Goal: Task Accomplishment & Management: Manage account settings

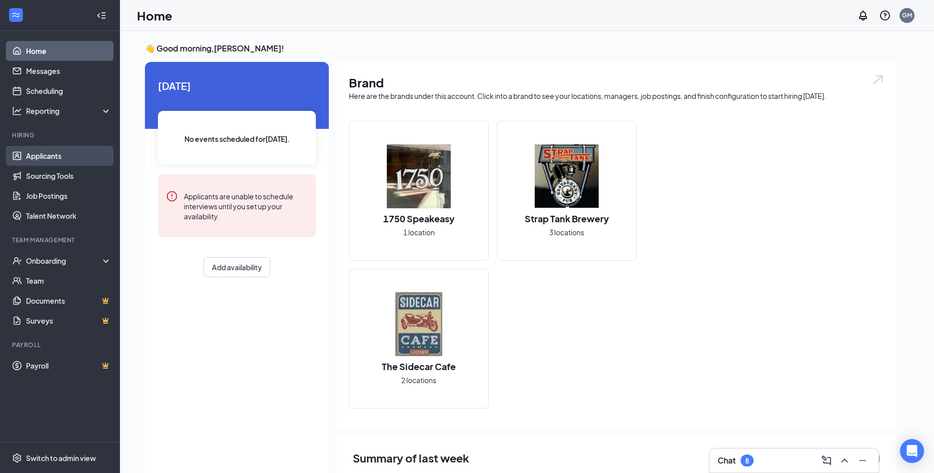
click at [35, 157] on link "Applicants" at bounding box center [68, 156] width 85 height 20
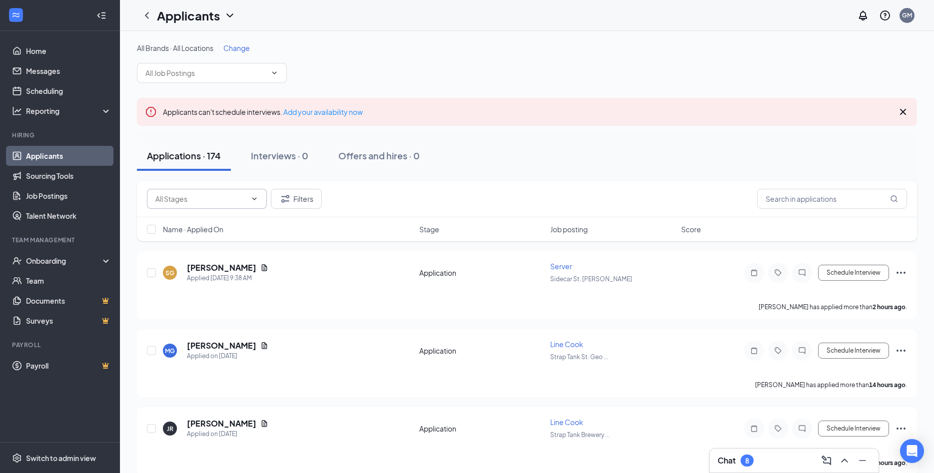
click at [251, 199] on icon "ChevronDown" at bounding box center [254, 199] width 8 height 8
click at [306, 199] on button "Filters" at bounding box center [296, 199] width 51 height 20
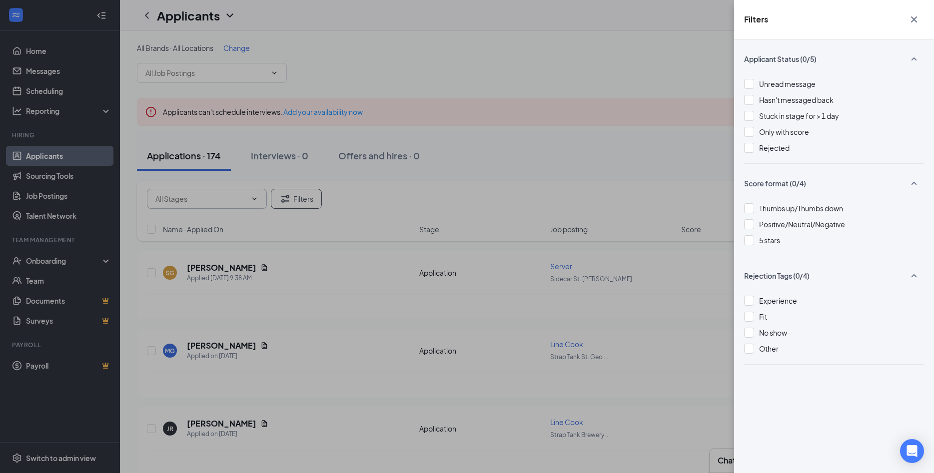
drag, startPoint x: 486, startPoint y: 77, endPoint x: 481, endPoint y: 76, distance: 5.6
click at [486, 77] on div "Filters Applicant Status (0/5) Unread message Hasn't messaged back Stuck in sta…" at bounding box center [467, 236] width 934 height 473
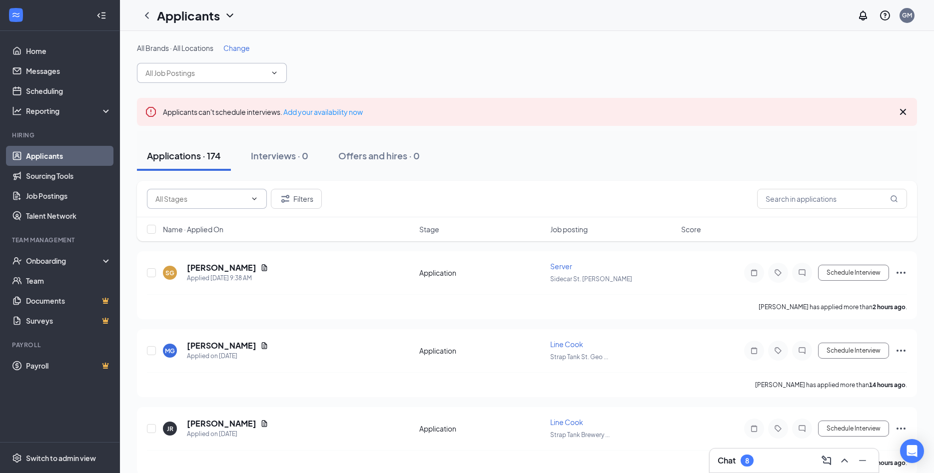
click at [234, 72] on input "text" at bounding box center [205, 72] width 121 height 11
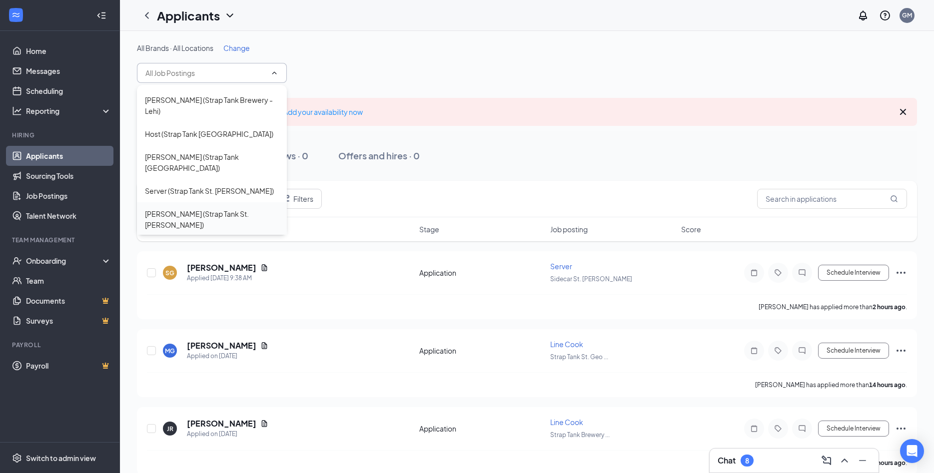
scroll to position [162, 0]
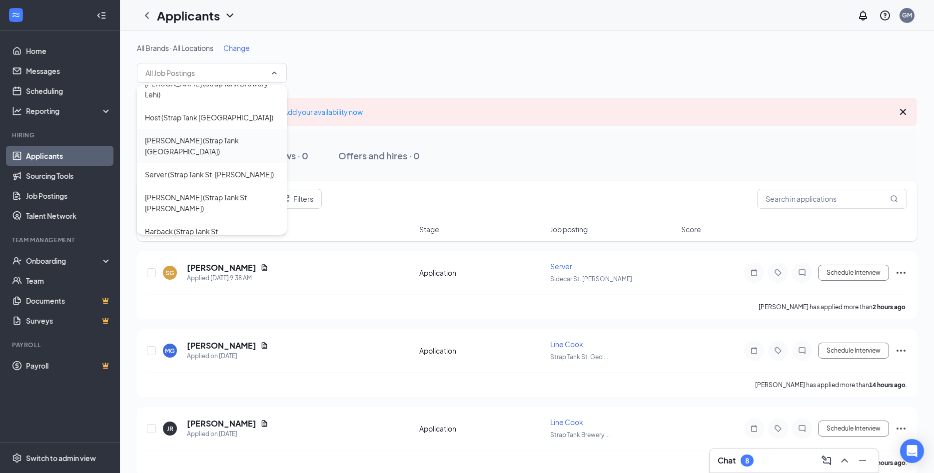
click at [202, 135] on div "[PERSON_NAME] (Strap Tank [GEOGRAPHIC_DATA])" at bounding box center [212, 146] width 134 height 22
type input "[PERSON_NAME] (Strap Tank [GEOGRAPHIC_DATA])"
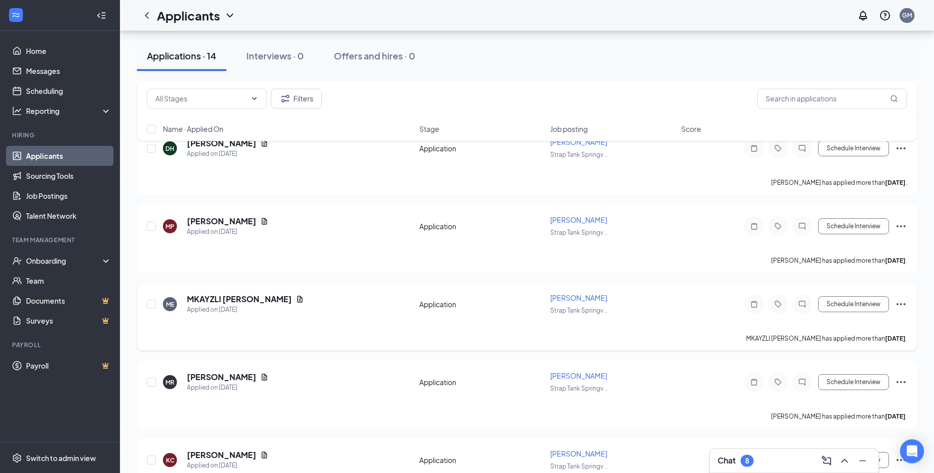
scroll to position [878, 0]
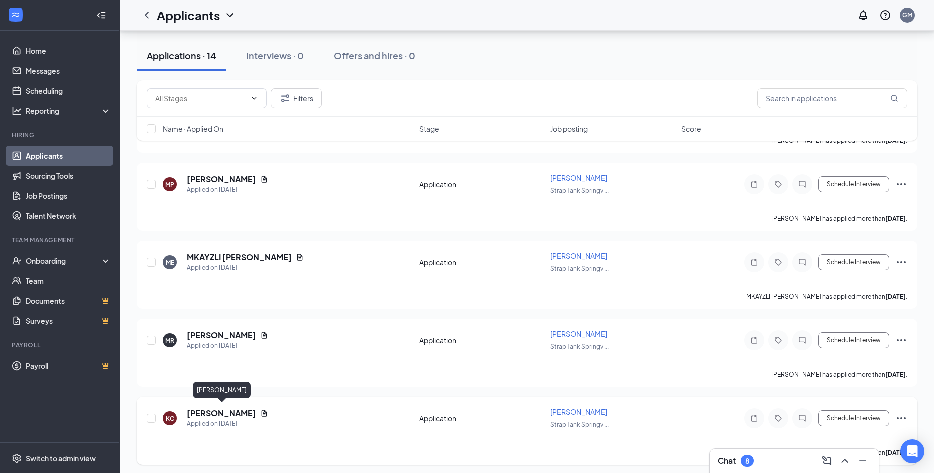
click at [229, 412] on h5 "[PERSON_NAME]" at bounding box center [221, 413] width 69 height 11
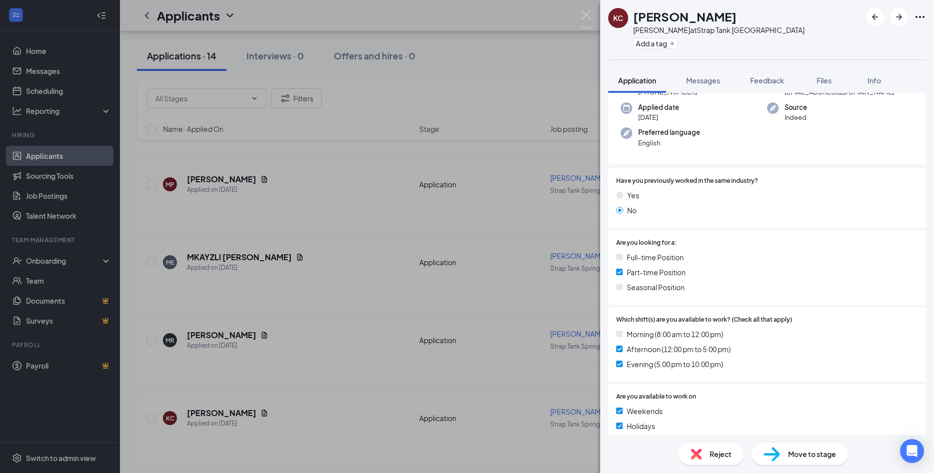
scroll to position [245, 0]
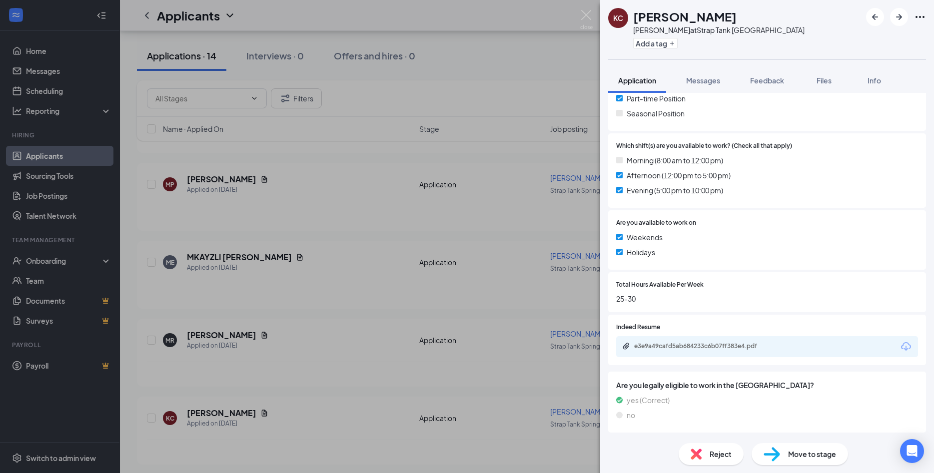
drag, startPoint x: 338, startPoint y: 375, endPoint x: 306, endPoint y: 398, distance: 38.7
click at [338, 376] on div "KC [PERSON_NAME] [PERSON_NAME] at Strap Tank Springville Add a tag Application …" at bounding box center [467, 236] width 934 height 473
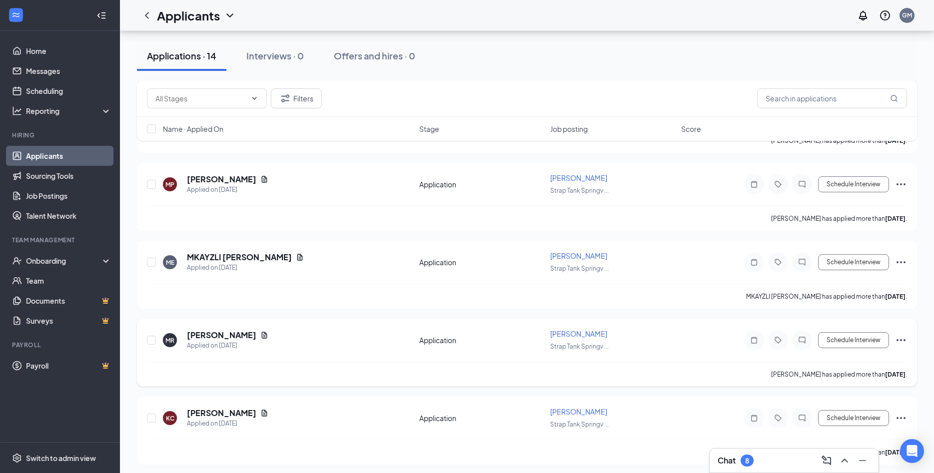
click at [283, 347] on div "[PERSON_NAME] Applied on [DATE]" at bounding box center [288, 340] width 250 height 21
click at [210, 331] on h5 "[PERSON_NAME]" at bounding box center [221, 335] width 69 height 11
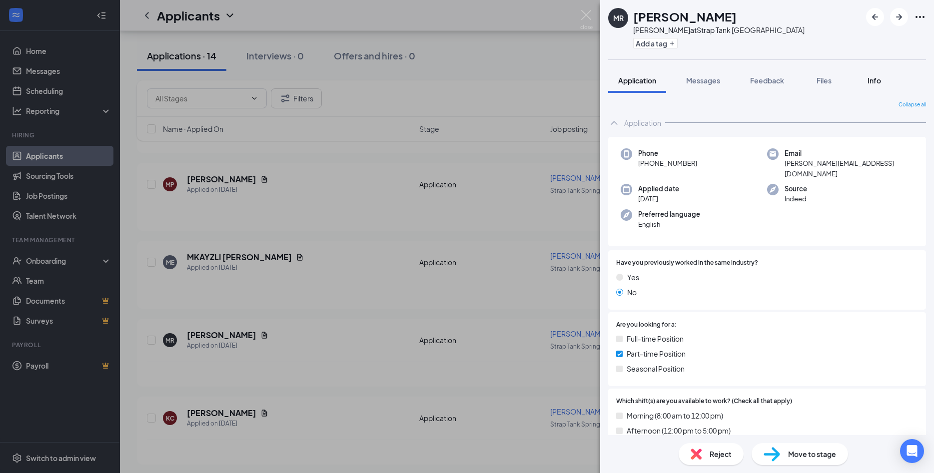
click at [869, 81] on span "Info" at bounding box center [873, 80] width 13 height 9
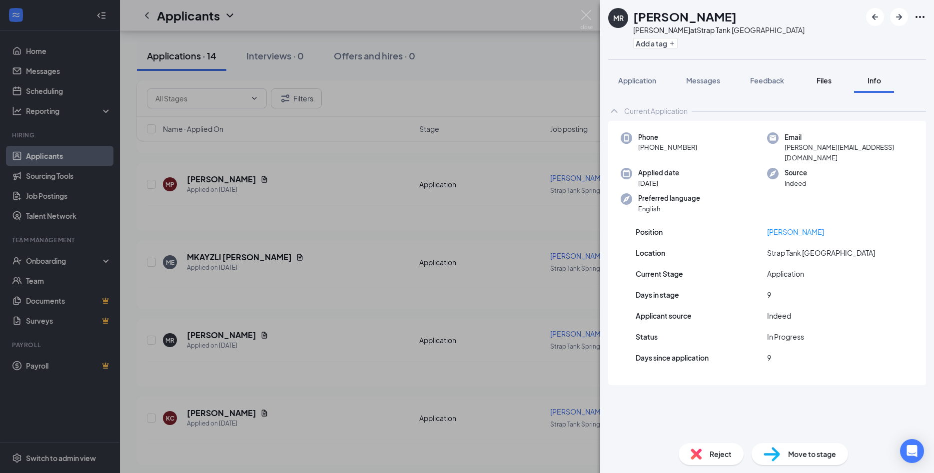
click at [828, 86] on button "Files" at bounding box center [824, 80] width 40 height 25
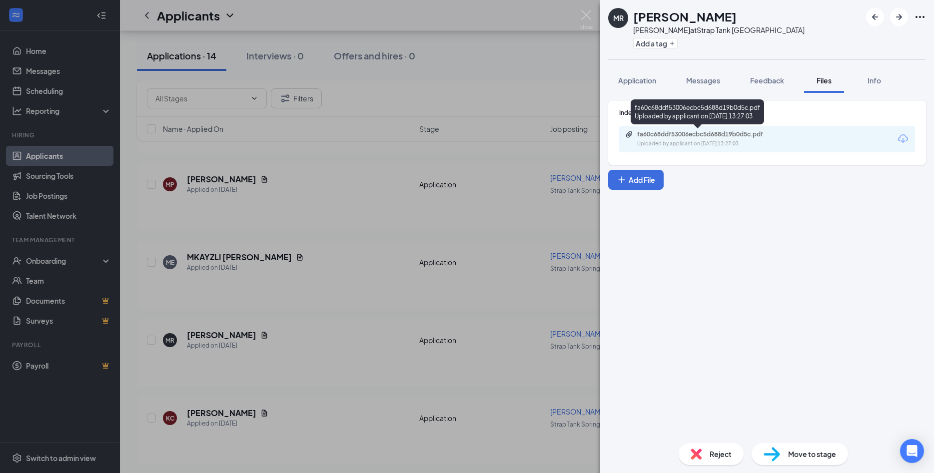
click at [721, 131] on div "fa60c68ddf53006ecbc5d688d19b0d5c.pdf" at bounding box center [707, 134] width 140 height 8
click at [438, 79] on div "[PERSON_NAME] at Strap Tank Springville Add a tag Application Messages Feedback…" at bounding box center [467, 236] width 934 height 473
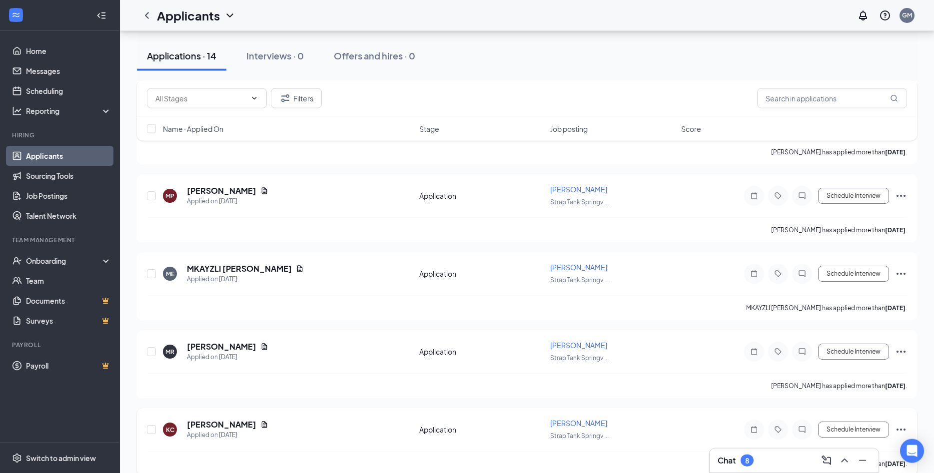
scroll to position [878, 0]
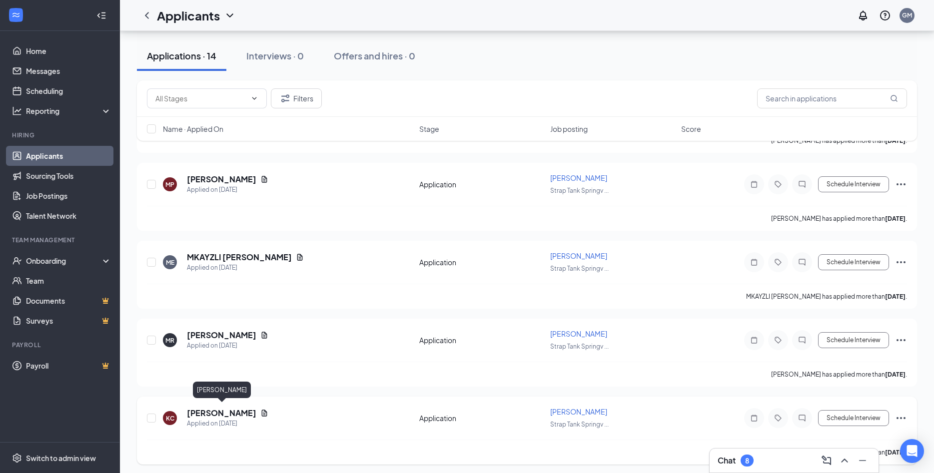
click at [225, 409] on h5 "[PERSON_NAME]" at bounding box center [221, 413] width 69 height 11
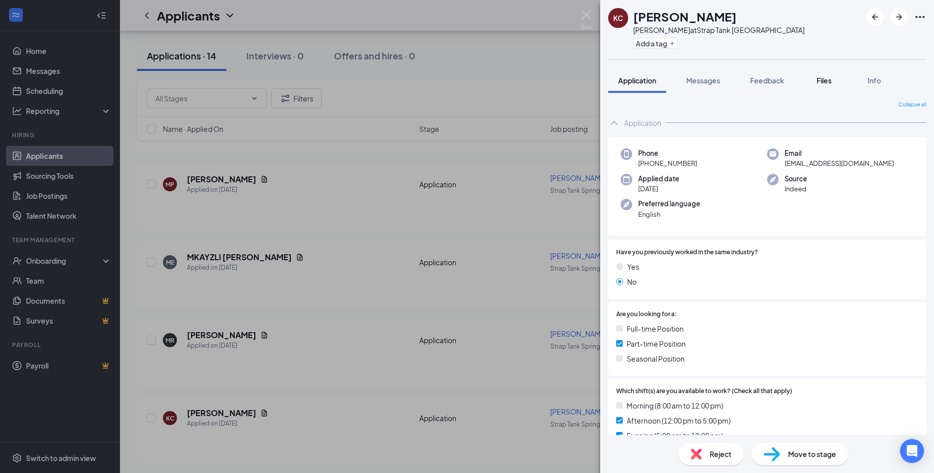
click at [824, 79] on button "Files" at bounding box center [824, 80] width 40 height 25
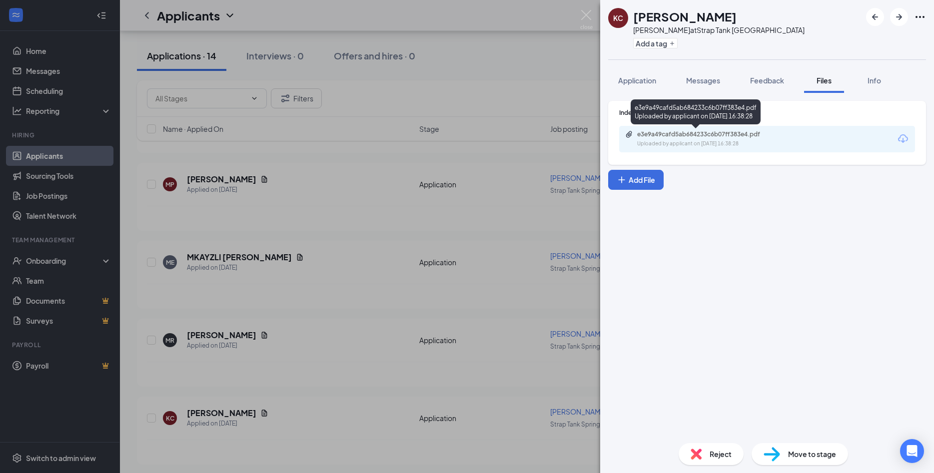
click at [757, 139] on div "e3e9a49cafd5ab684233c6b07ff383e4.pdf Uploaded by applicant on [DATE] 16:38:28" at bounding box center [706, 138] width 162 height 17
click at [436, 58] on div "KC [PERSON_NAME] [PERSON_NAME] at Strap Tank Springville Add a tag Application …" at bounding box center [467, 236] width 934 height 473
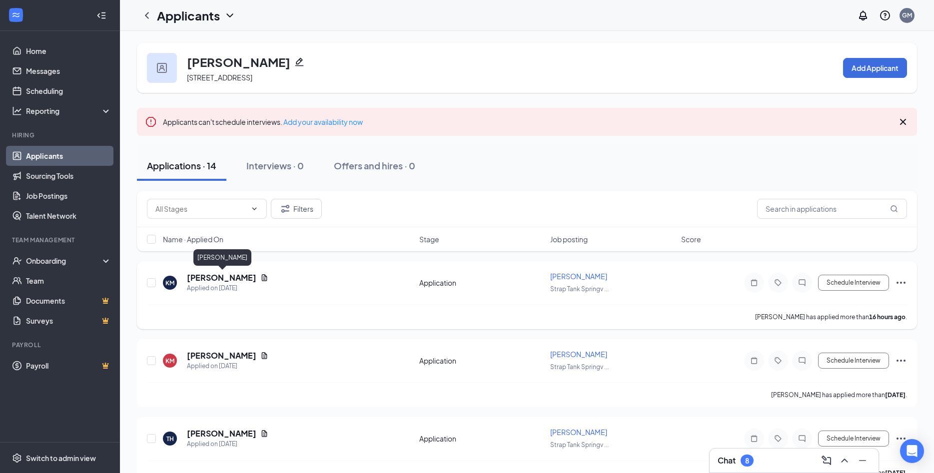
click at [237, 273] on h5 "[PERSON_NAME]" at bounding box center [221, 277] width 69 height 11
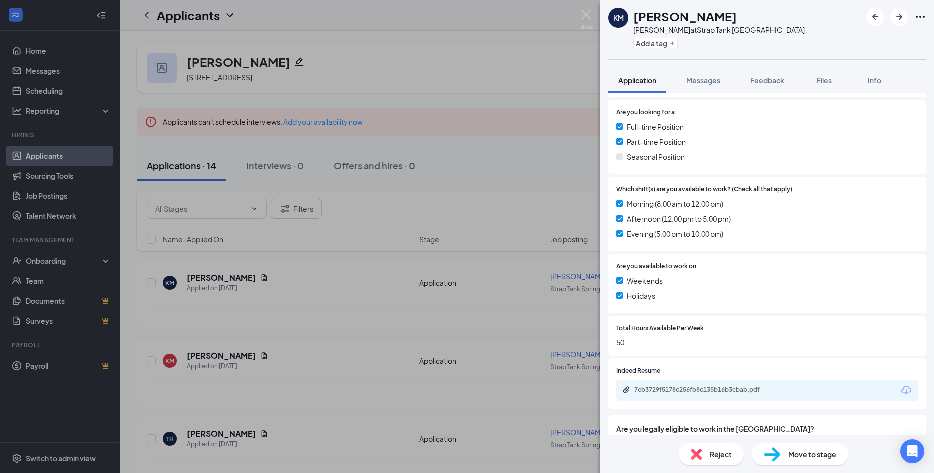
scroll to position [191, 0]
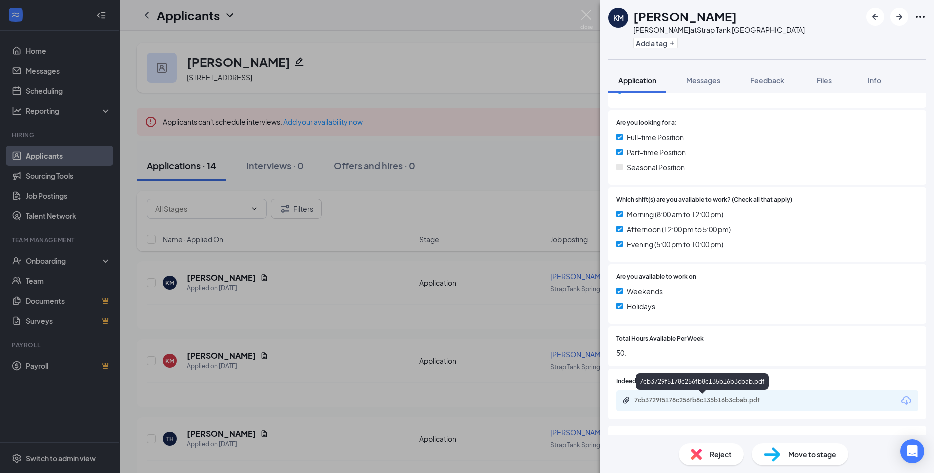
click at [690, 399] on div "7cb3729f5178c256fb8c135b16b3cbab.pdf" at bounding box center [704, 400] width 140 height 8
click at [516, 40] on div "KM [PERSON_NAME] at Strap Tank Springville Add a tag Application Messages Feedb…" at bounding box center [467, 236] width 934 height 473
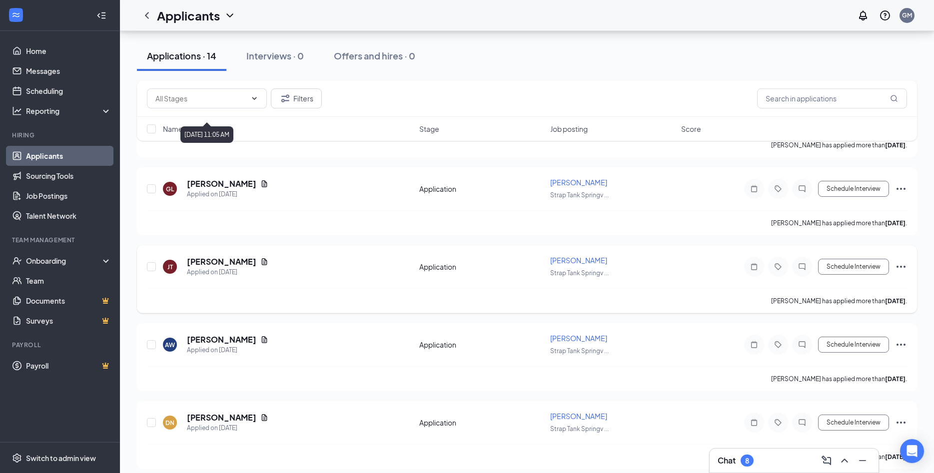
scroll to position [408, 0]
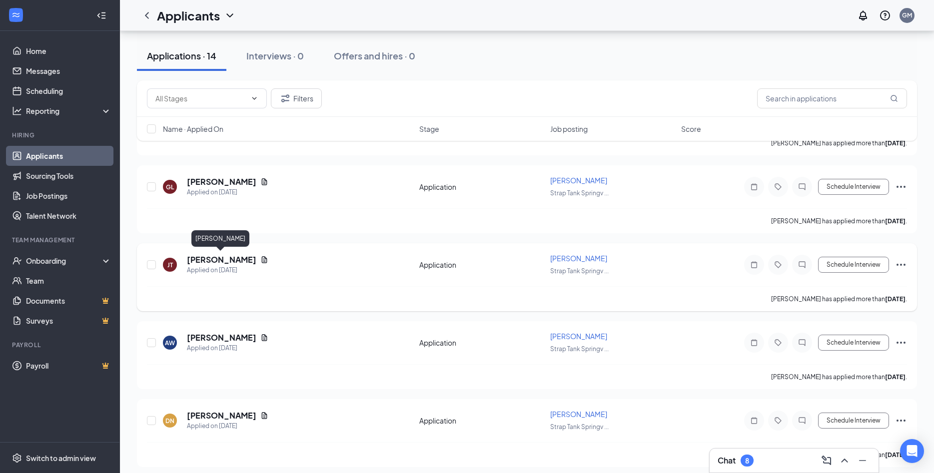
drag, startPoint x: 216, startPoint y: 258, endPoint x: 209, endPoint y: 262, distance: 7.4
click at [216, 261] on h5 "[PERSON_NAME]" at bounding box center [221, 259] width 69 height 11
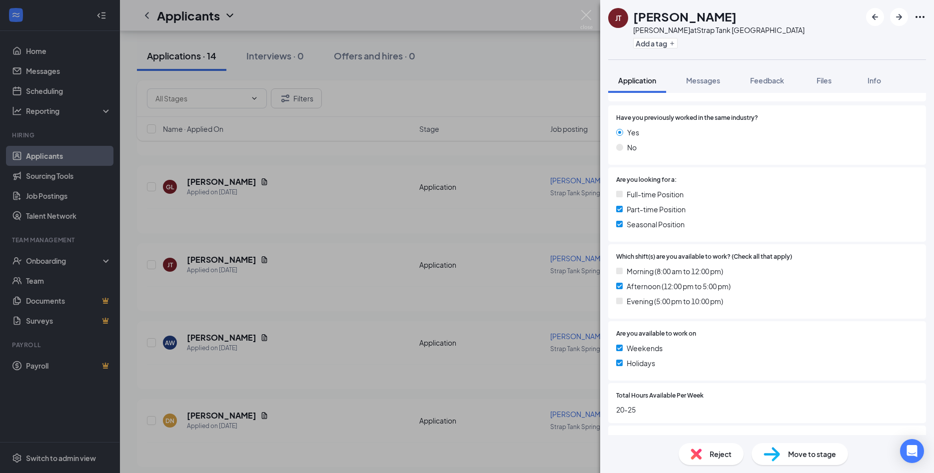
scroll to position [162, 0]
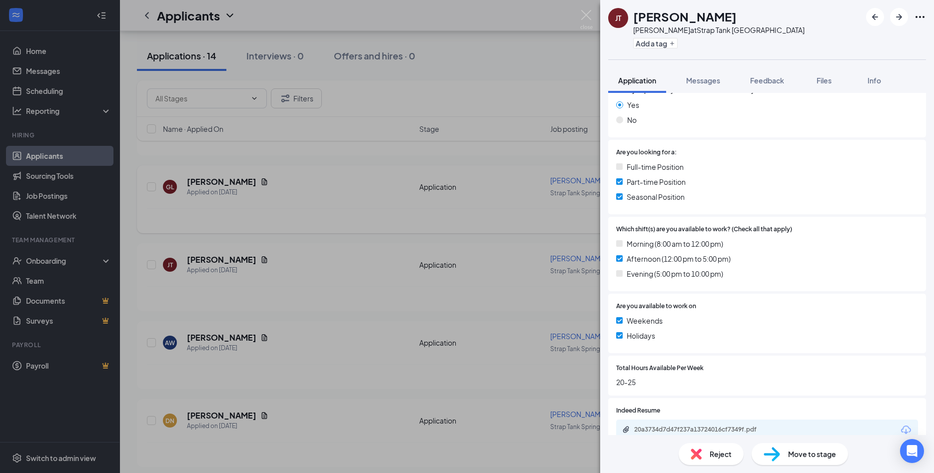
drag, startPoint x: 282, startPoint y: 170, endPoint x: 424, endPoint y: 192, distance: 143.6
click at [282, 169] on div "[PERSON_NAME] [PERSON_NAME] at Strap Tank Springville Add a tag Application Mes…" at bounding box center [467, 236] width 934 height 473
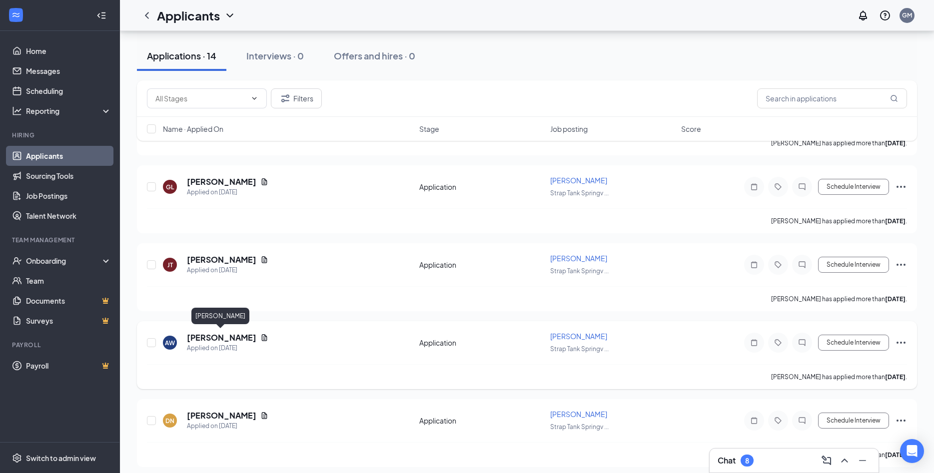
click at [215, 338] on h5 "[PERSON_NAME]" at bounding box center [221, 337] width 69 height 11
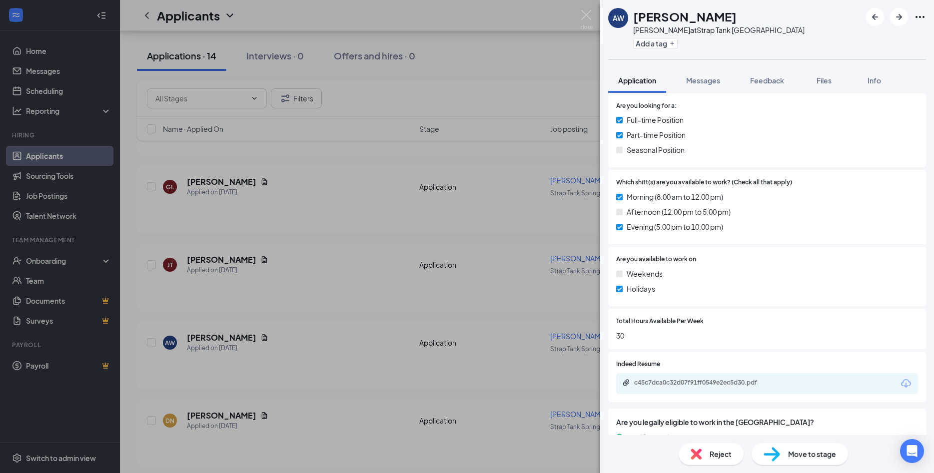
scroll to position [245, 0]
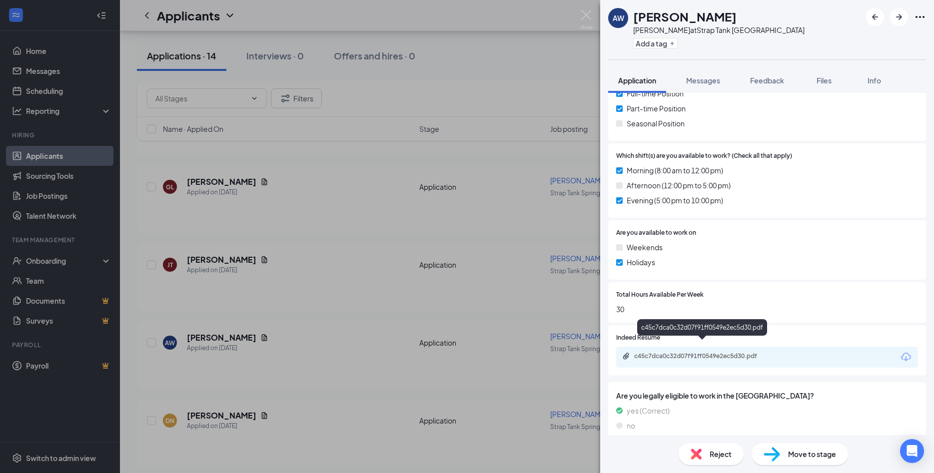
drag, startPoint x: 687, startPoint y: 344, endPoint x: 693, endPoint y: 341, distance: 7.2
click at [689, 352] on div "c45c7dca0c32d07f91ff0549e2ec5d30.pdf" at bounding box center [704, 356] width 140 height 8
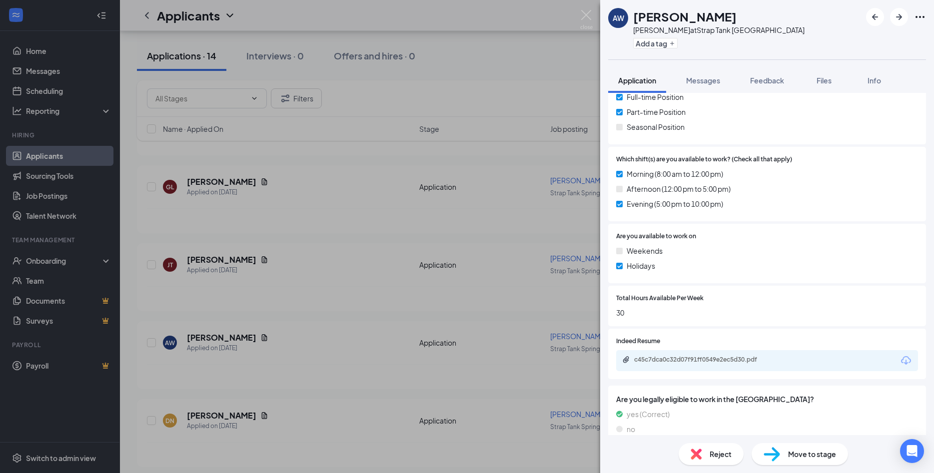
drag, startPoint x: 392, startPoint y: 107, endPoint x: 396, endPoint y: 103, distance: 5.3
click at [393, 106] on div "AW [PERSON_NAME] at Strap Tank Springville Add a tag Application Messages Feedb…" at bounding box center [467, 236] width 934 height 473
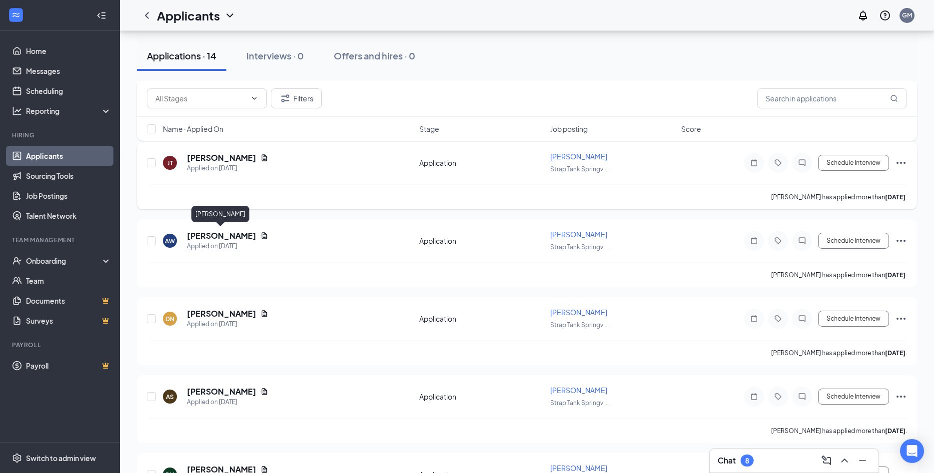
scroll to position [459, 0]
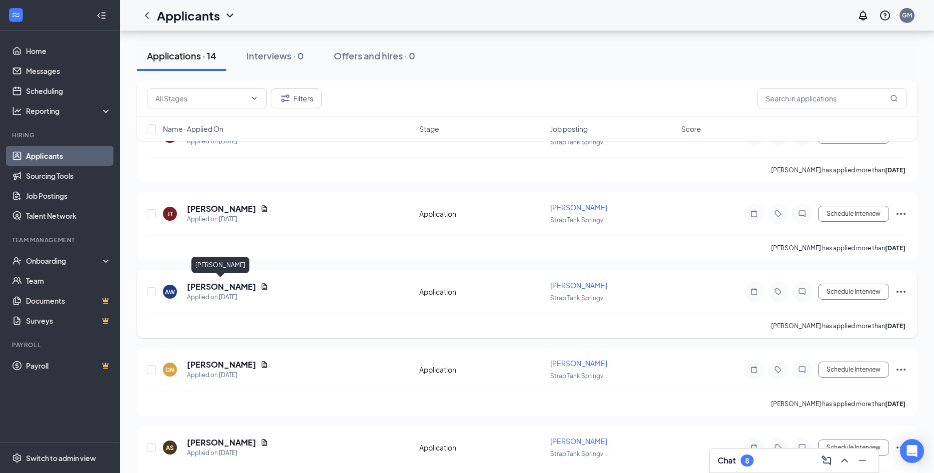
click at [204, 285] on h5 "[PERSON_NAME]" at bounding box center [221, 286] width 69 height 11
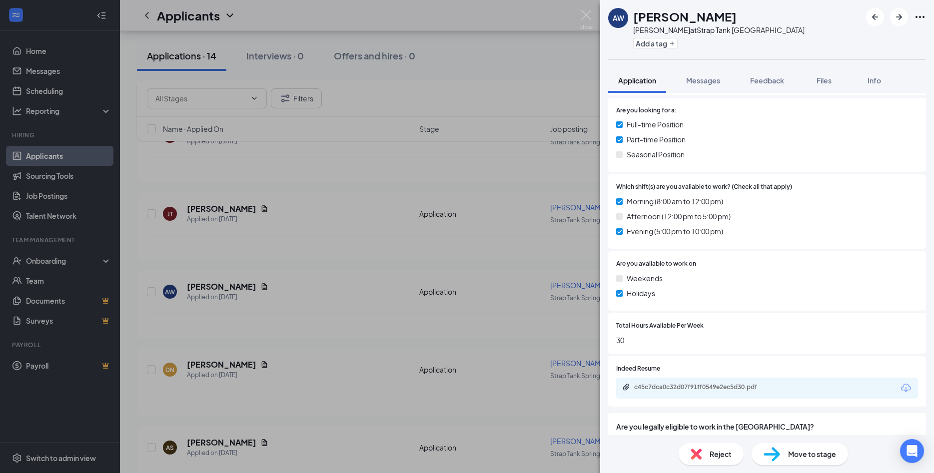
scroll to position [216, 0]
click at [710, 382] on div "c45c7dca0c32d07f91ff0549e2ec5d30.pdf" at bounding box center [704, 386] width 140 height 8
click at [518, 68] on div "AW [PERSON_NAME] at Strap Tank Springville Add a tag Application Messages Feedb…" at bounding box center [467, 236] width 934 height 473
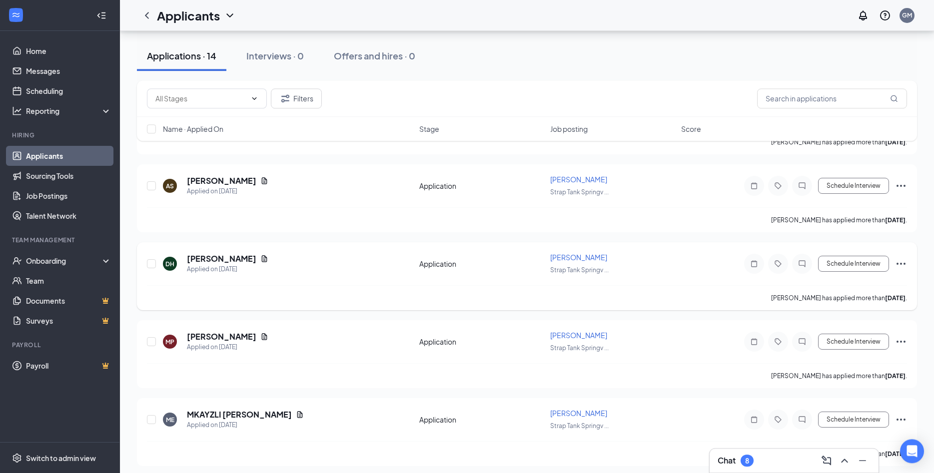
scroll to position [674, 0]
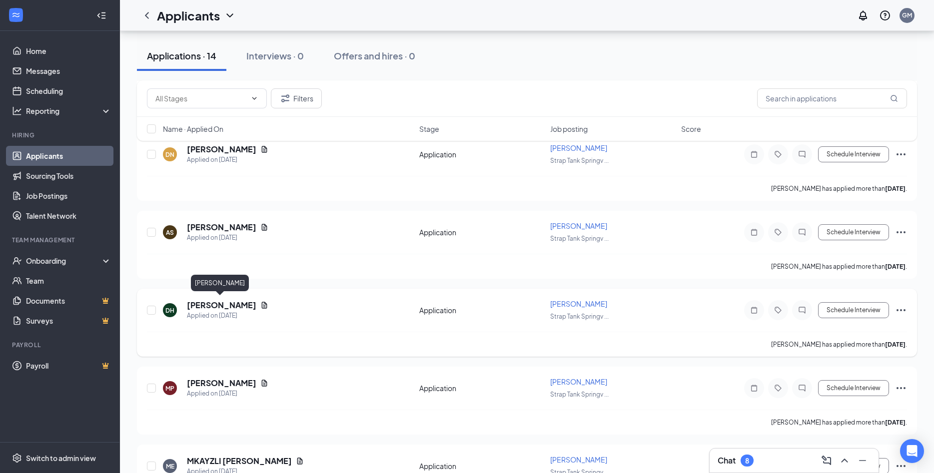
click at [214, 301] on h5 "[PERSON_NAME]" at bounding box center [221, 305] width 69 height 11
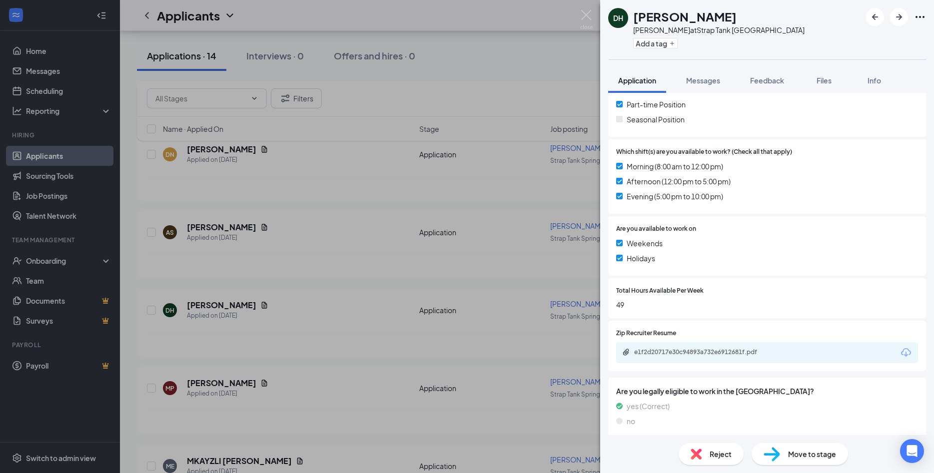
scroll to position [245, 0]
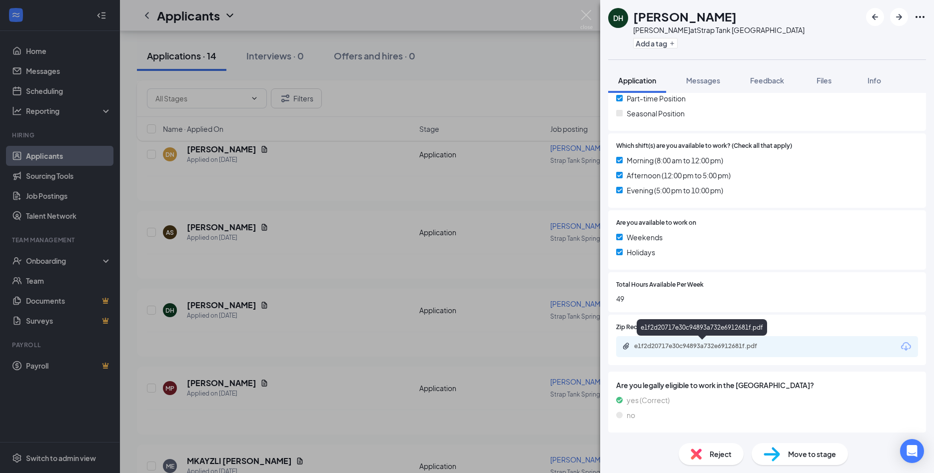
click at [708, 345] on div "e1f2d20717e30c94893a732e6912681f.pdf" at bounding box center [704, 346] width 140 height 8
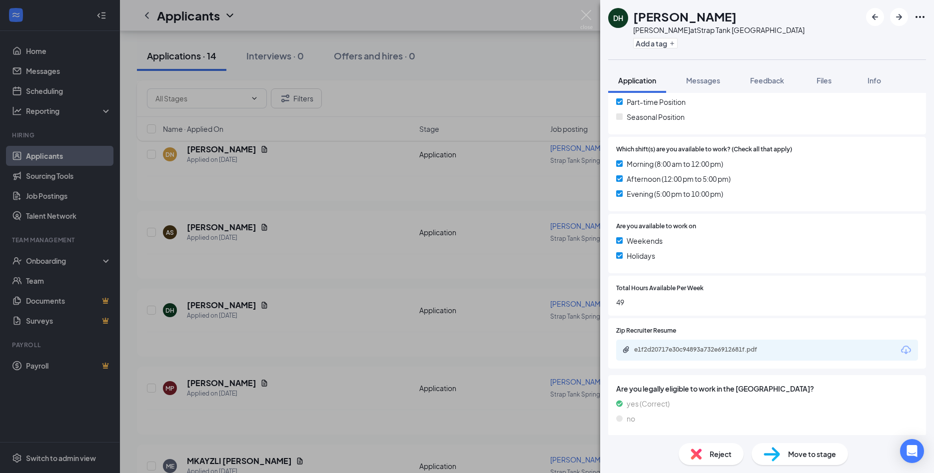
drag, startPoint x: 551, startPoint y: 79, endPoint x: 533, endPoint y: 84, distance: 18.7
click at [552, 79] on div "DH [PERSON_NAME] at Strap Tank Springville Add a tag Application Messages Feedb…" at bounding box center [467, 236] width 934 height 473
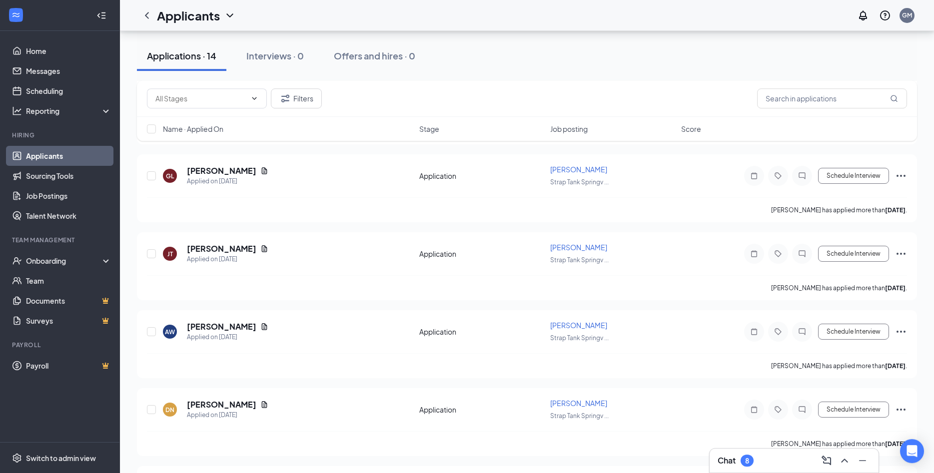
scroll to position [368, 0]
